Goal: Information Seeking & Learning: Learn about a topic

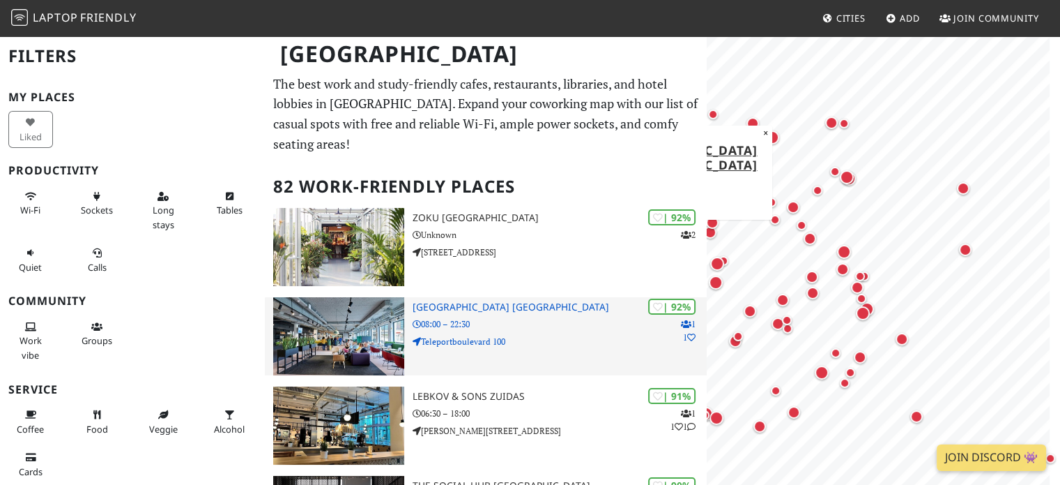
click at [490, 302] on h3 "Aristo Meeting Center Amsterdam" at bounding box center [560, 307] width 295 height 12
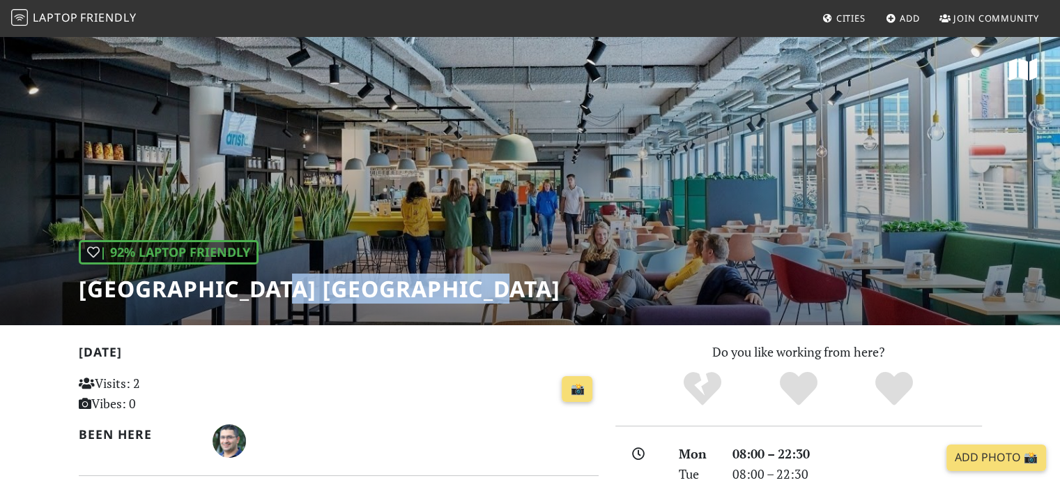
drag, startPoint x: 295, startPoint y: 290, endPoint x: 530, endPoint y: 299, distance: 235.1
click at [530, 299] on div "| 92% Laptop Friendly Aristo Meeting Center Amsterdam" at bounding box center [530, 180] width 1060 height 290
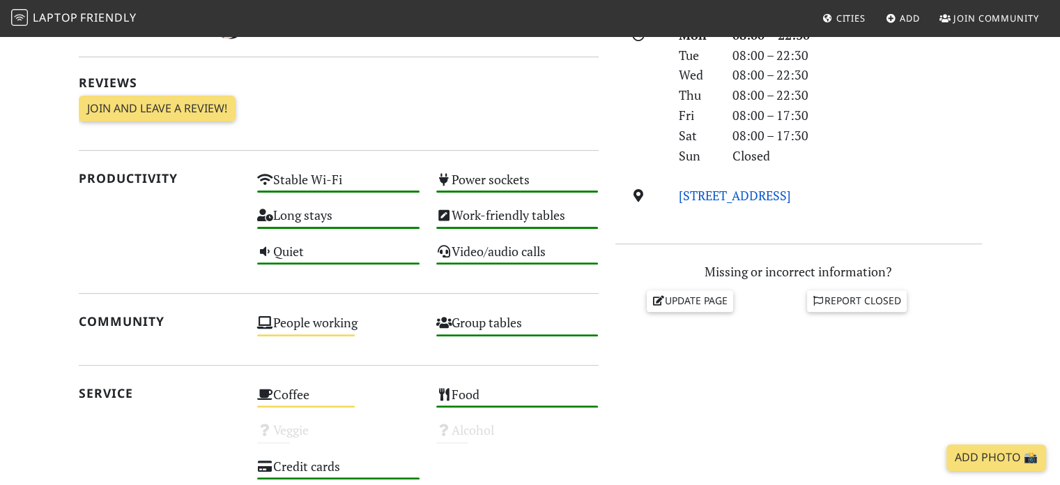
scroll to position [279, 0]
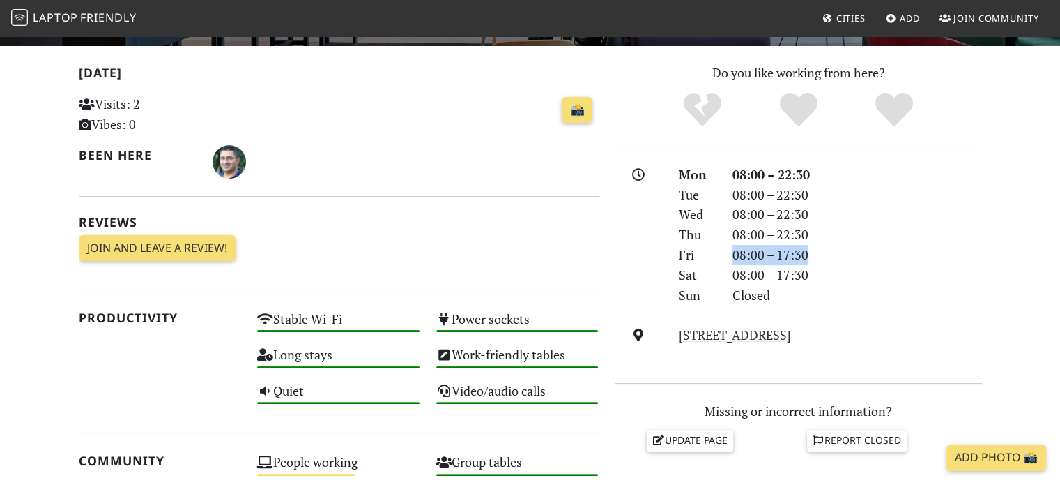
drag, startPoint x: 717, startPoint y: 255, endPoint x: 817, endPoint y: 259, distance: 99.8
click at [817, 259] on div "Fri 08:00 – 17:30" at bounding box center [830, 255] width 319 height 20
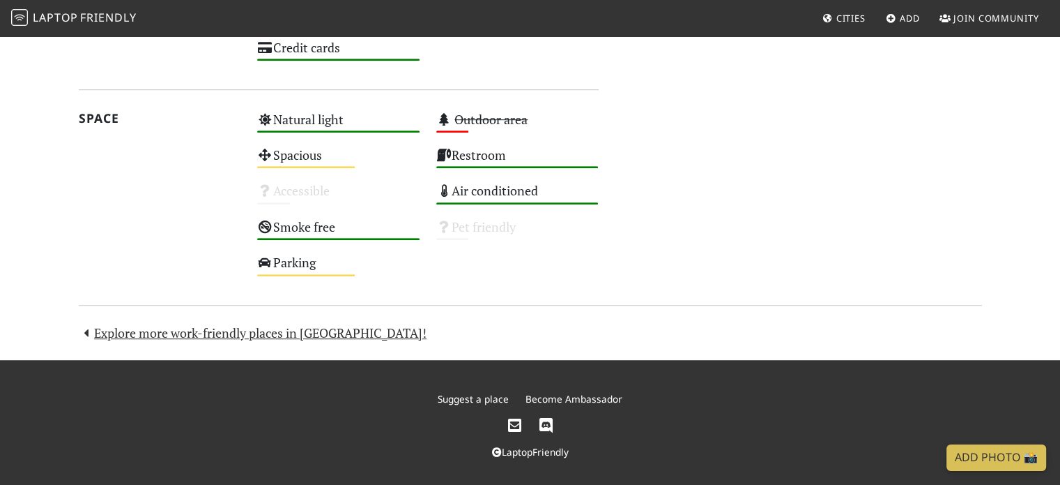
scroll to position [842, 0]
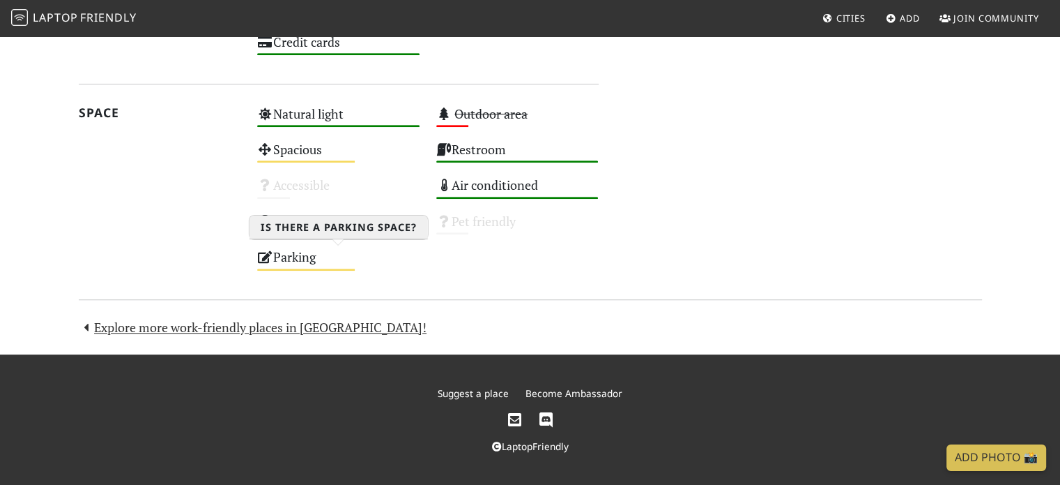
click at [325, 269] on div "Medium" at bounding box center [306, 269] width 98 height 2
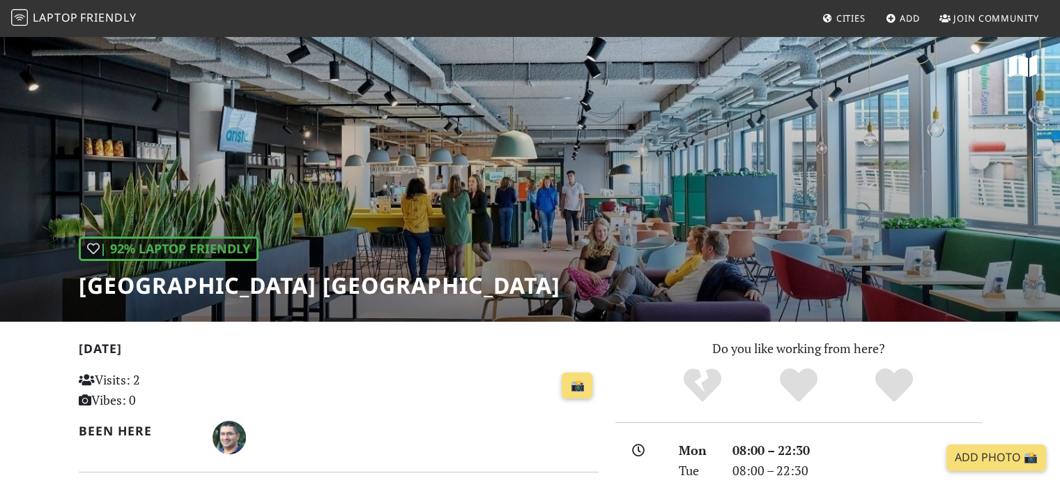
scroll to position [0, 0]
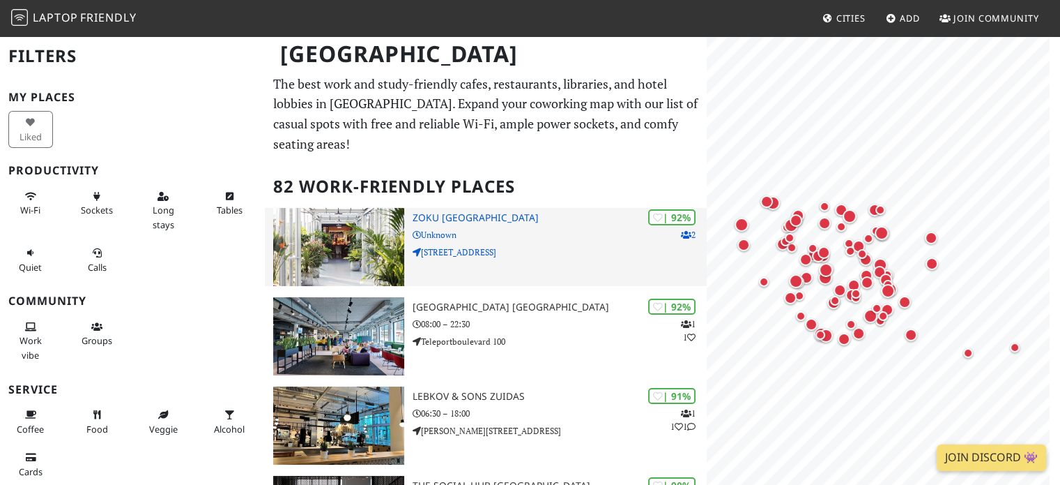
click at [445, 213] on h3 "Zoku [GEOGRAPHIC_DATA]" at bounding box center [560, 218] width 295 height 12
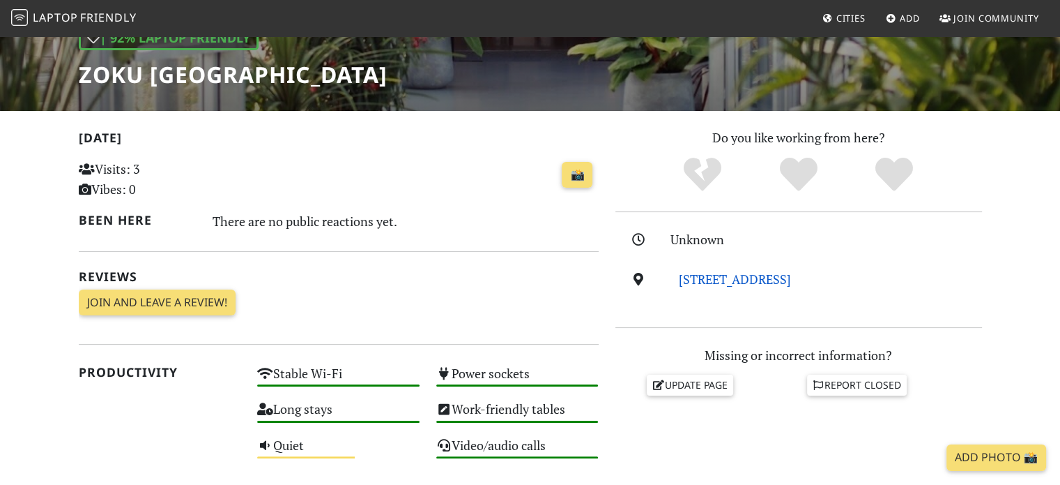
scroll to position [204, 0]
